Goal: Task Accomplishment & Management: Use online tool/utility

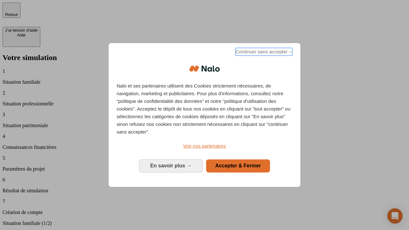
click at [263, 53] on span "Continuer sans accepter →" at bounding box center [263, 52] width 57 height 8
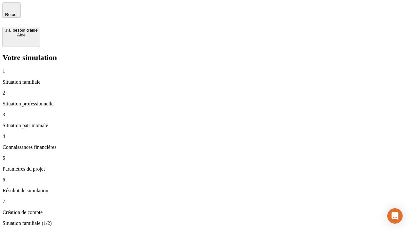
type input "30 000"
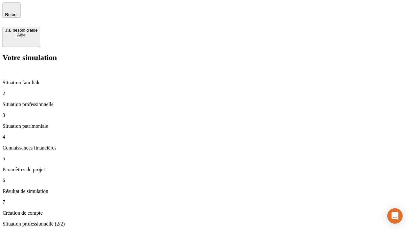
type input "0"
type input "1 000"
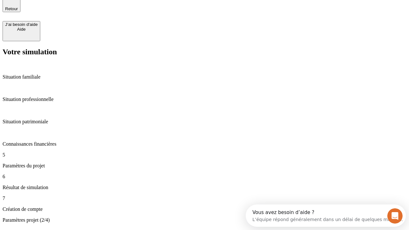
type input "40"
type input "64"
type input "200 000"
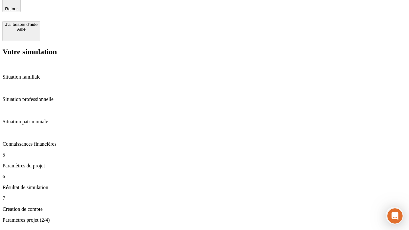
type input "640"
